Goal: Information Seeking & Learning: Find specific page/section

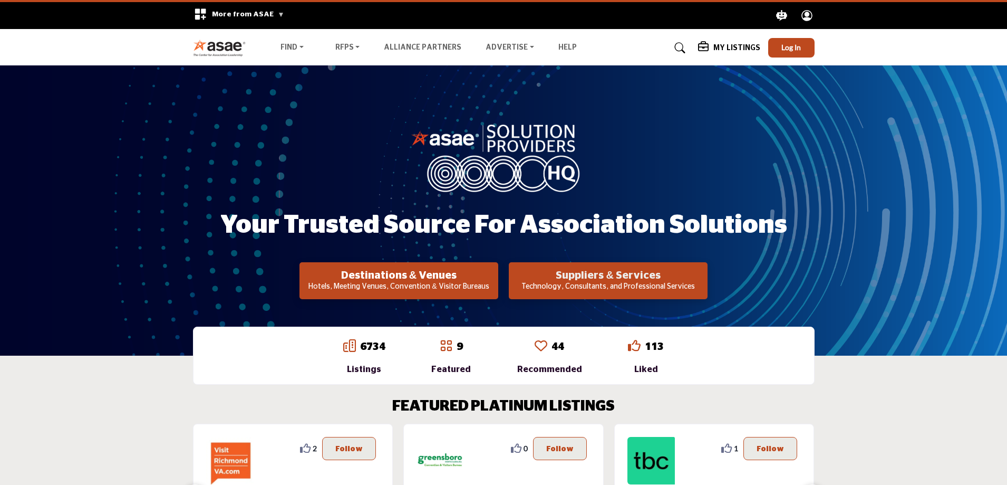
click at [495, 276] on h2 "Suppliers & Services" at bounding box center [399, 275] width 192 height 13
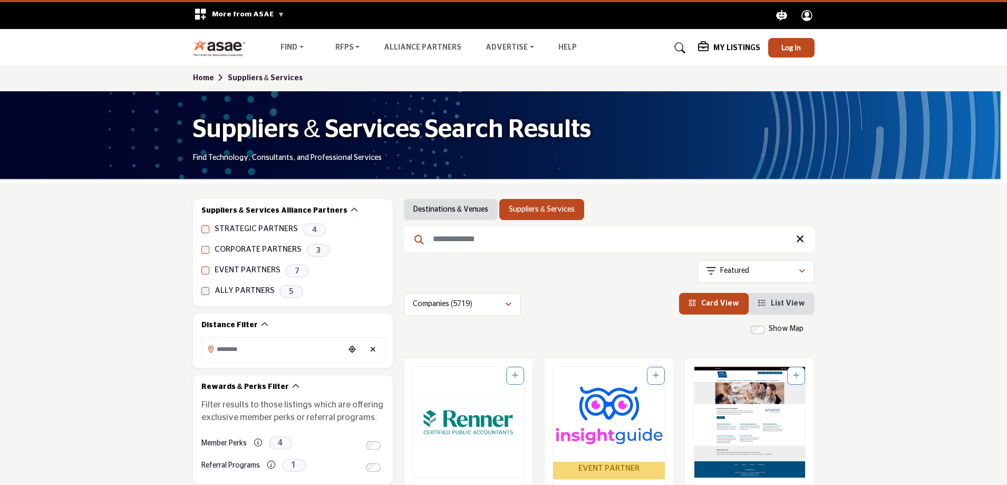
click at [453, 234] on input "Search Keyword" at bounding box center [609, 238] width 411 height 25
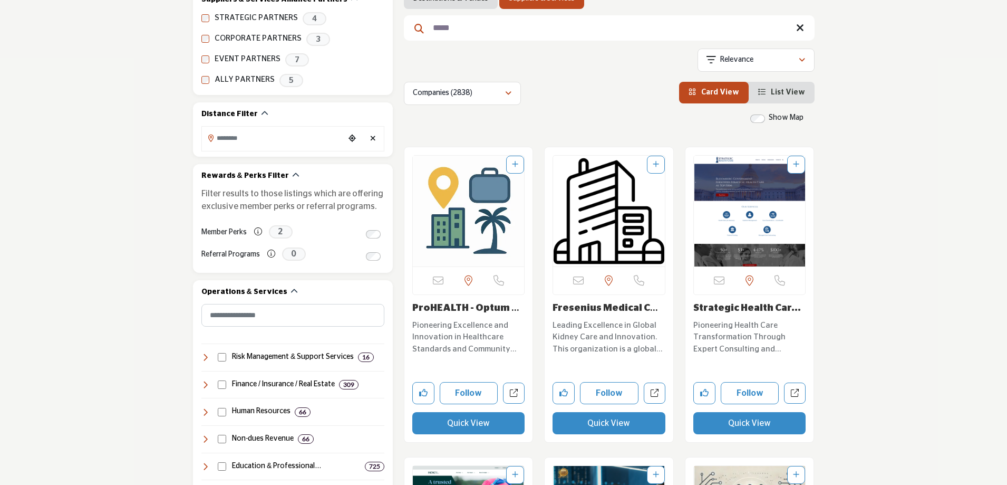
scroll to position [105, 0]
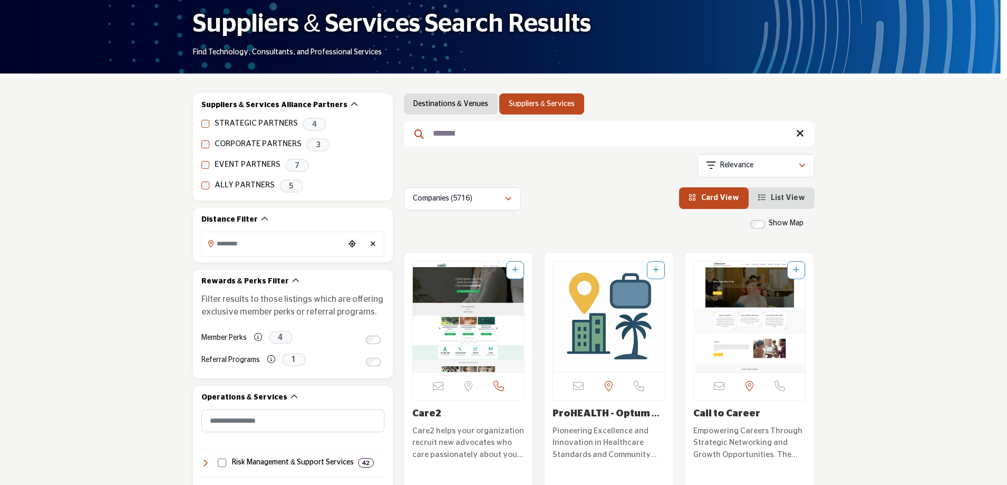
type input "*******"
click at [471, 315] on img "Open Listing in new tab" at bounding box center [469, 316] width 112 height 111
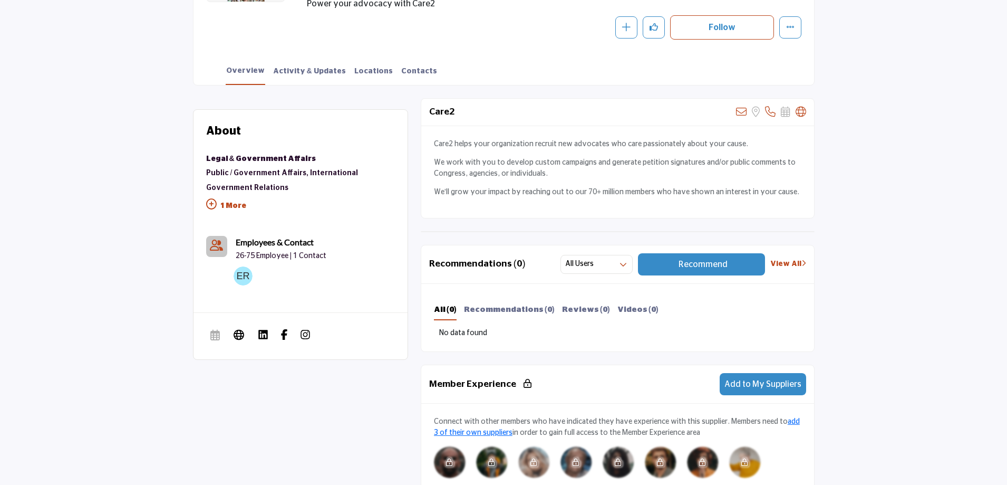
scroll to position [211, 0]
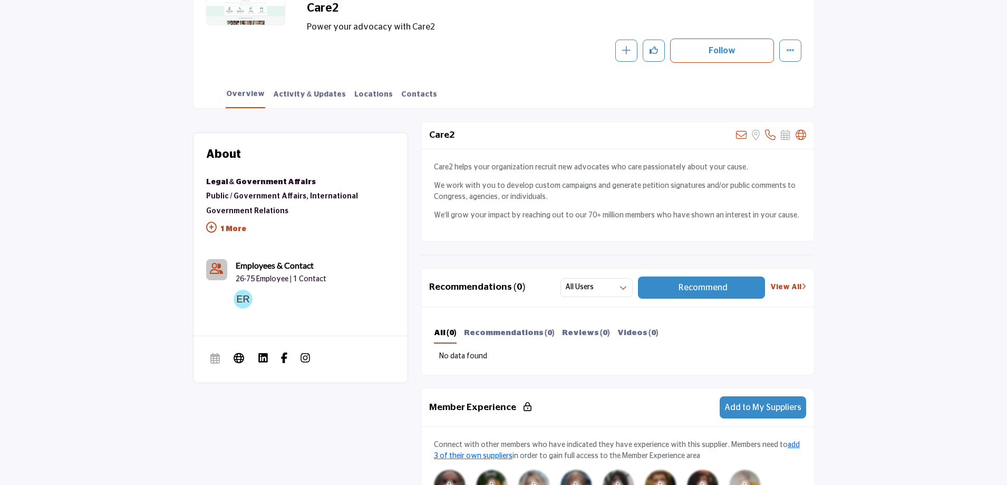
click at [231, 228] on p "1 More" at bounding box center [300, 230] width 189 height 24
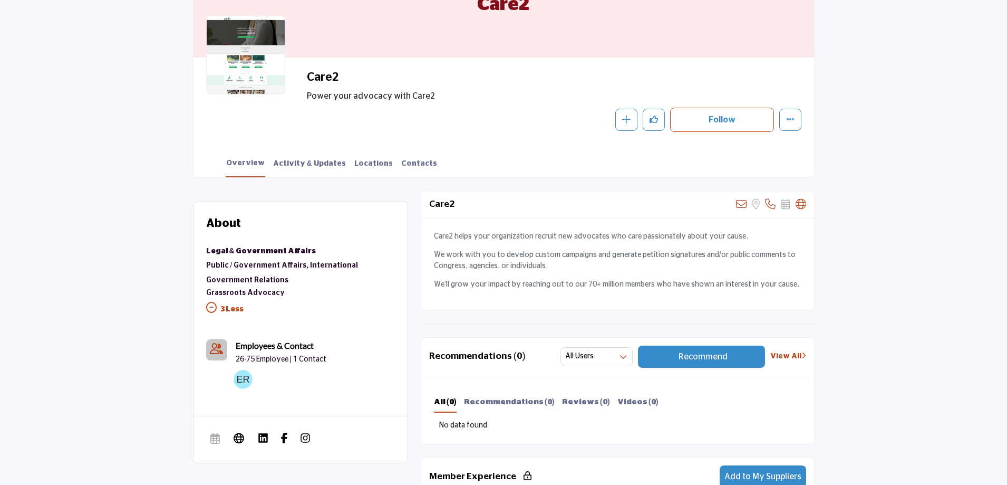
scroll to position [0, 0]
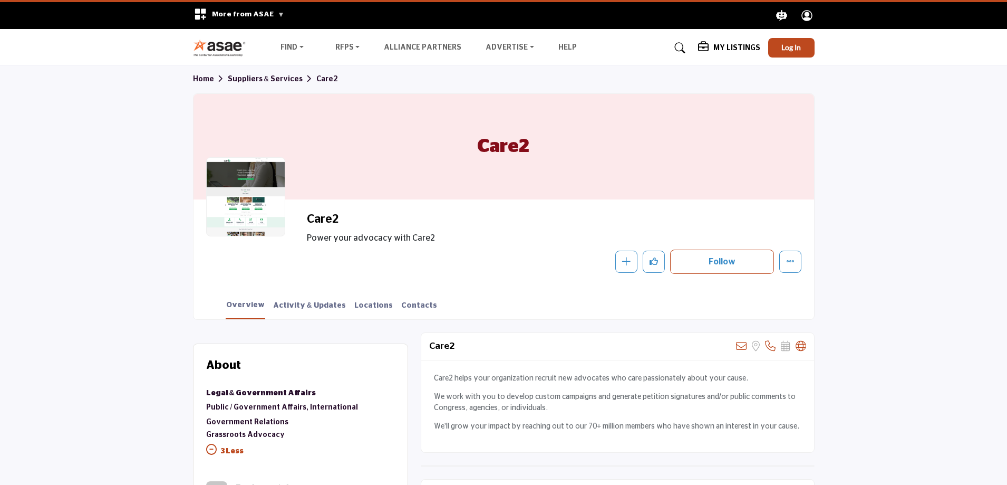
drag, startPoint x: 342, startPoint y: 217, endPoint x: 307, endPoint y: 219, distance: 34.9
click at [307, 219] on h2 "Care2" at bounding box center [452, 219] width 290 height 14
copy h2 "Care2"
click at [865, 181] on section "Home Suppliers & Services Care2 Care2 Care2 Power your advocacy with Care2 Foll…" at bounding box center [503, 192] width 1007 height 254
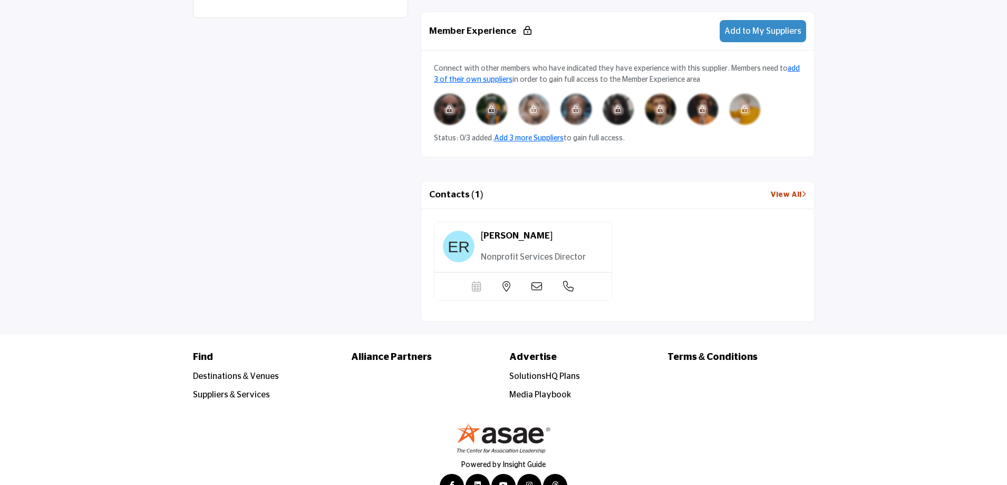
scroll to position [614, 0]
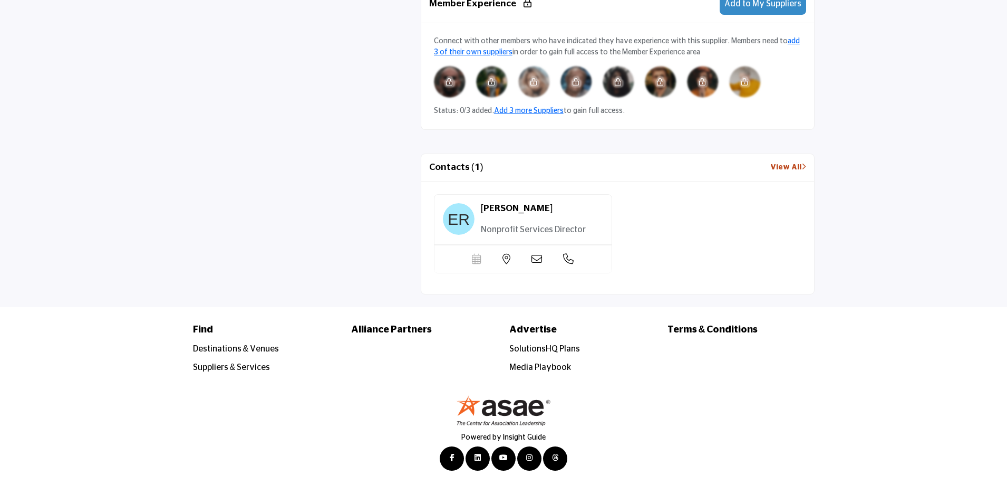
drag, startPoint x: 1000, startPoint y: 159, endPoint x: 971, endPoint y: 164, distance: 29.4
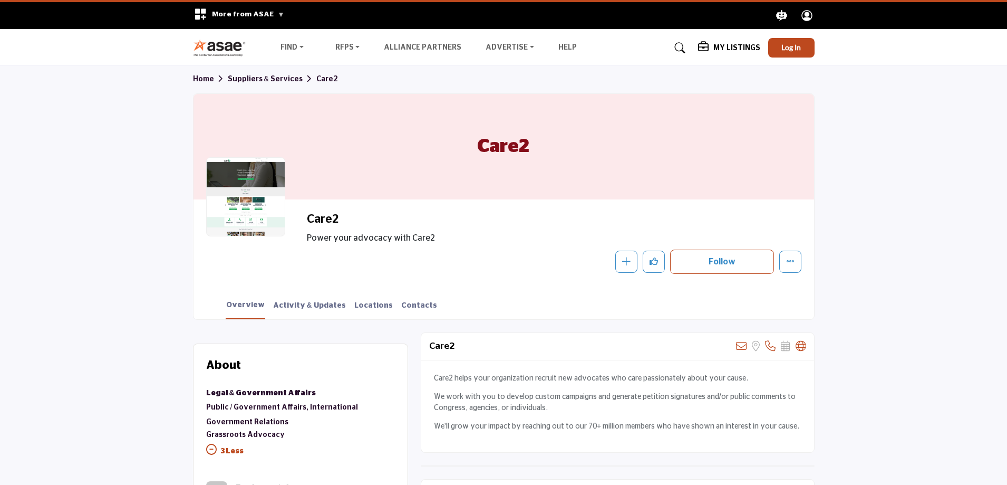
drag, startPoint x: 998, startPoint y: 158, endPoint x: 992, endPoint y: 138, distance: 20.9
drag, startPoint x: 993, startPoint y: 140, endPoint x: 984, endPoint y: 180, distance: 41.0
click at [270, 80] on link "Suppliers & Services" at bounding box center [272, 78] width 89 height 7
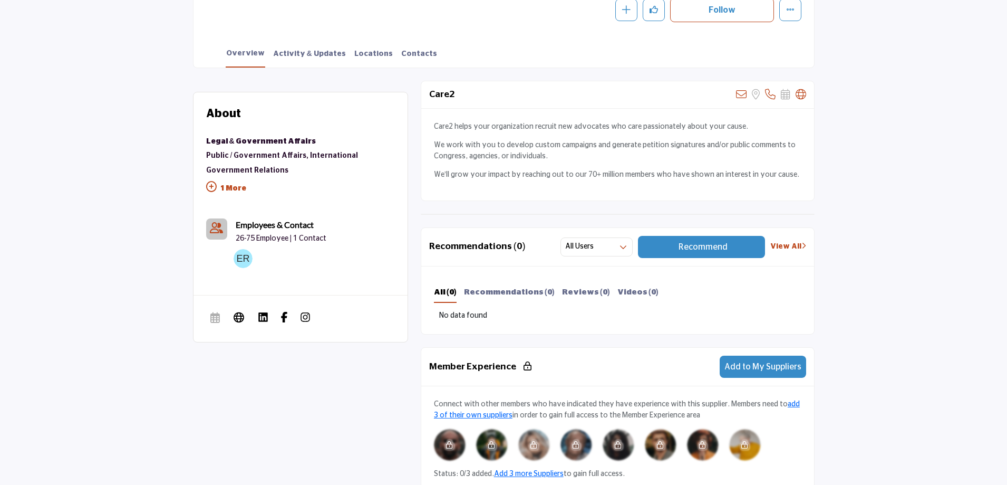
scroll to position [211, 0]
